Goal: Information Seeking & Learning: Learn about a topic

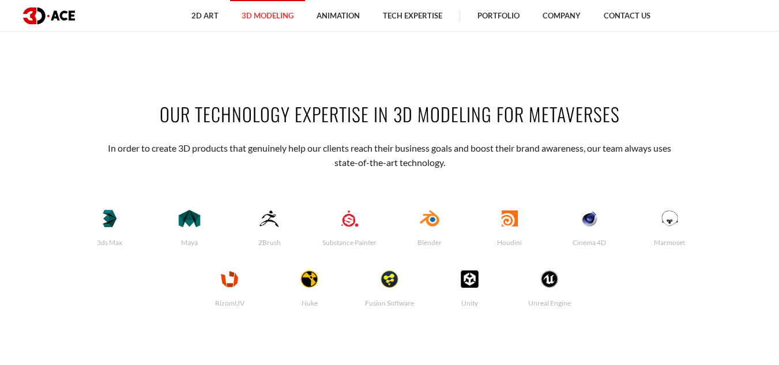
scroll to position [2192, 0]
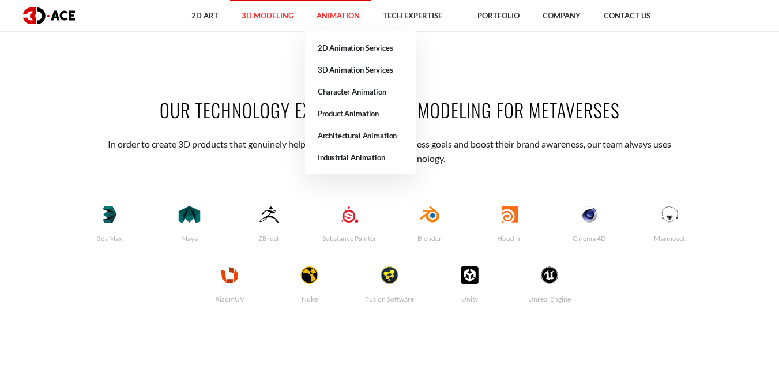
click at [346, 18] on link "Animation" at bounding box center [338, 16] width 66 height 32
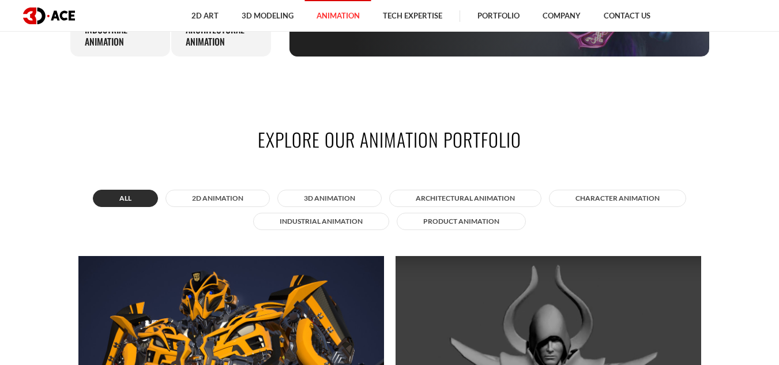
scroll to position [692, 0]
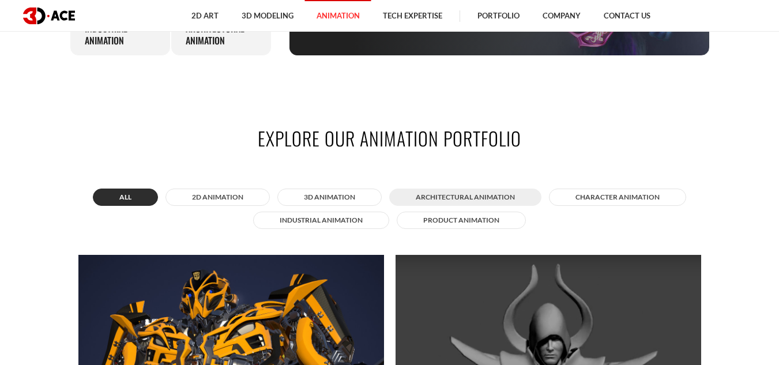
click at [473, 197] on button "Architectural animation" at bounding box center [465, 197] width 152 height 17
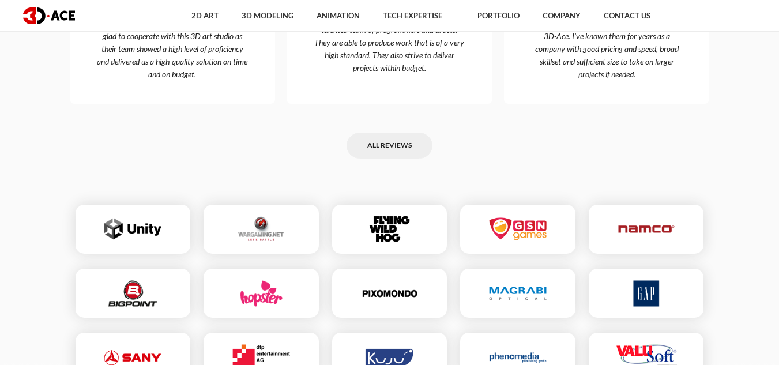
scroll to position [2668, 0]
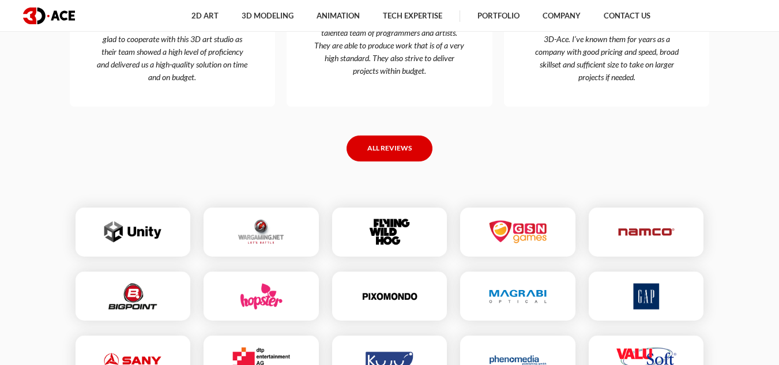
click at [410, 152] on link "All reviews" at bounding box center [390, 149] width 86 height 26
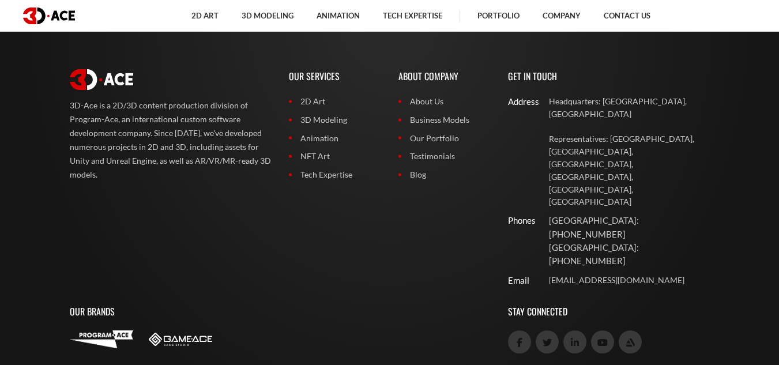
scroll to position [2303, 0]
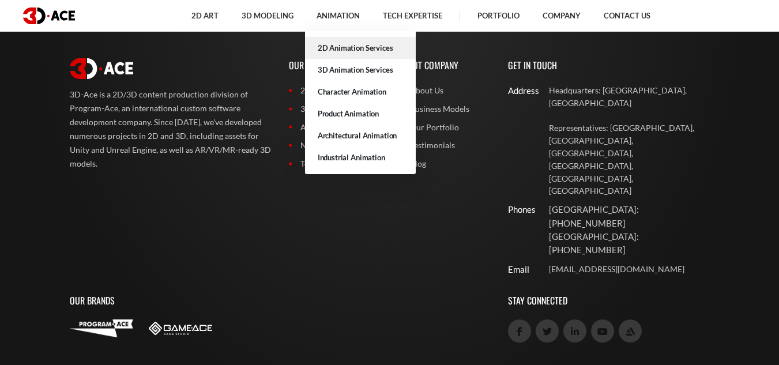
click at [347, 41] on link "2D Animation Services" at bounding box center [360, 48] width 111 height 22
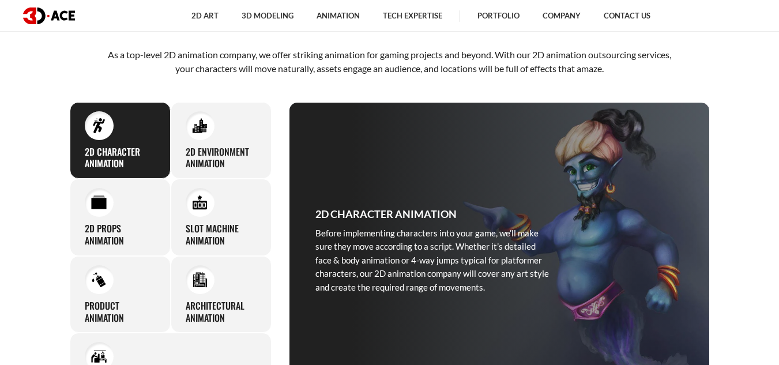
scroll to position [404, 0]
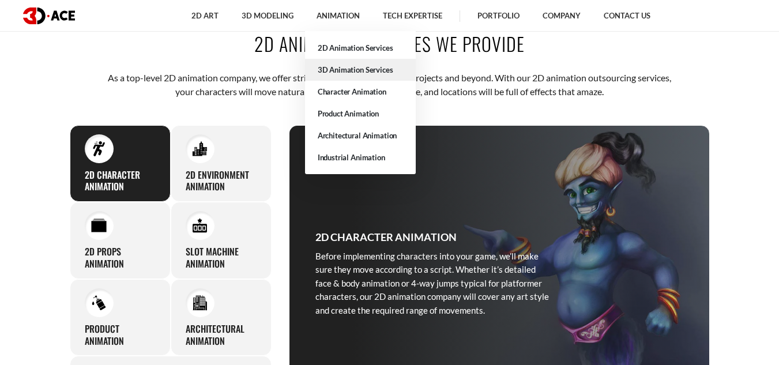
click at [347, 67] on link "3D Animation Services" at bounding box center [360, 70] width 111 height 22
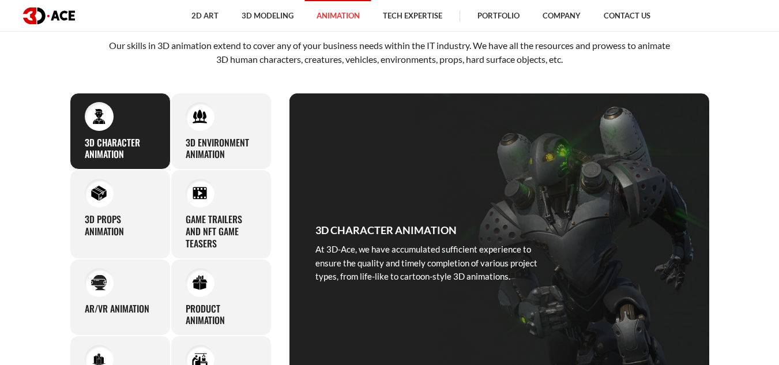
scroll to position [519, 0]
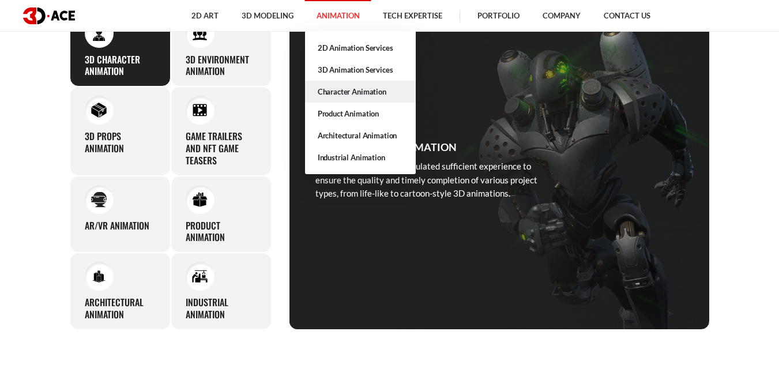
click at [363, 94] on link "Character Animation" at bounding box center [360, 92] width 111 height 22
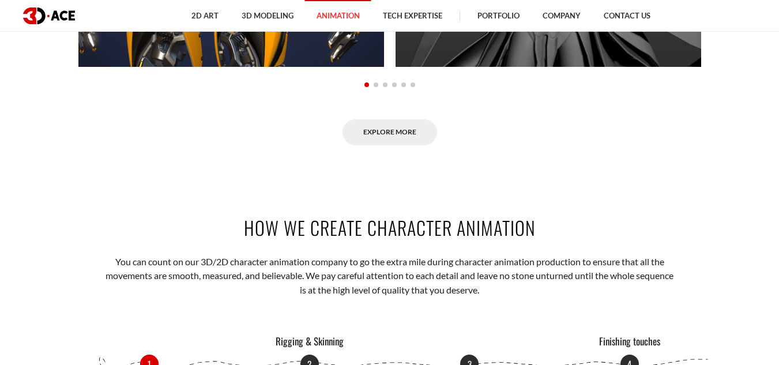
scroll to position [1269, 0]
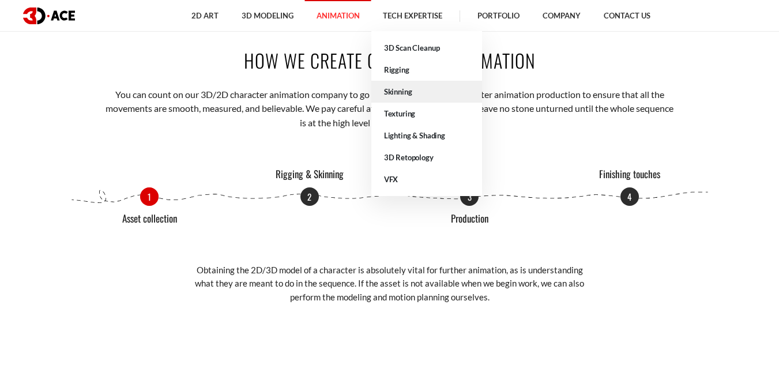
click at [411, 86] on link "Skinning" at bounding box center [426, 92] width 111 height 22
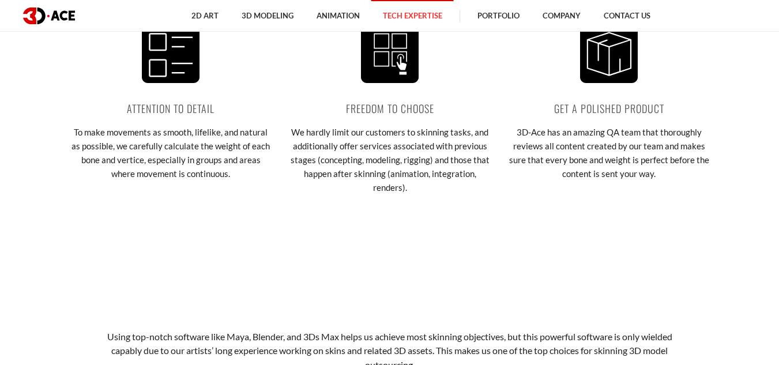
scroll to position [2307, 0]
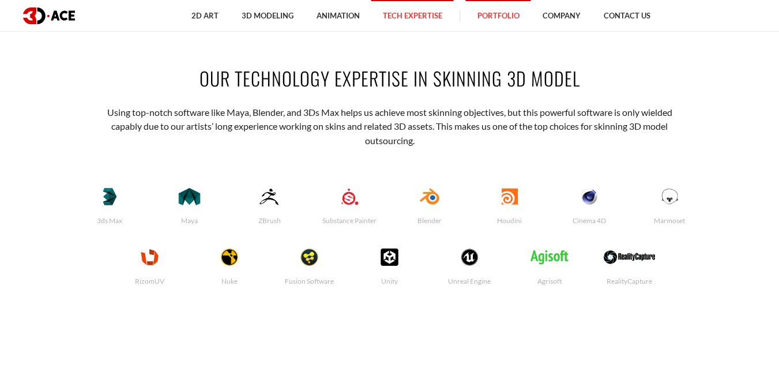
click at [522, 17] on link "Portfolio" at bounding box center [498, 16] width 65 height 32
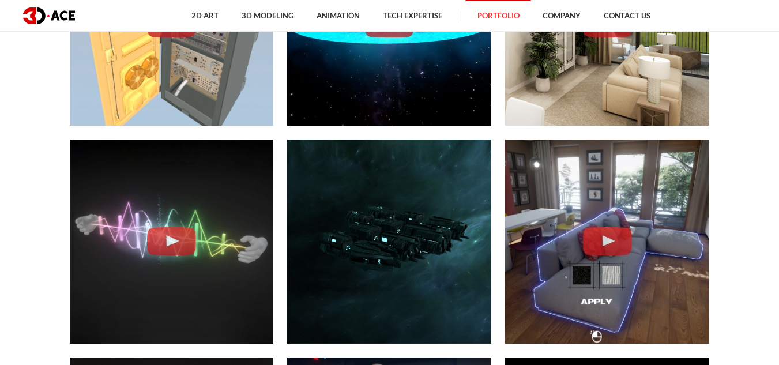
scroll to position [2826, 0]
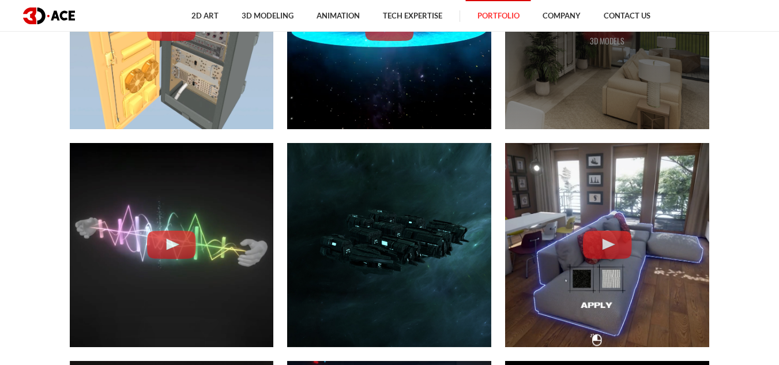
click at [600, 100] on div "Real-time Interior Visualization 3D MODELS" at bounding box center [607, 27] width 204 height 204
